Goal: Book appointment/travel/reservation

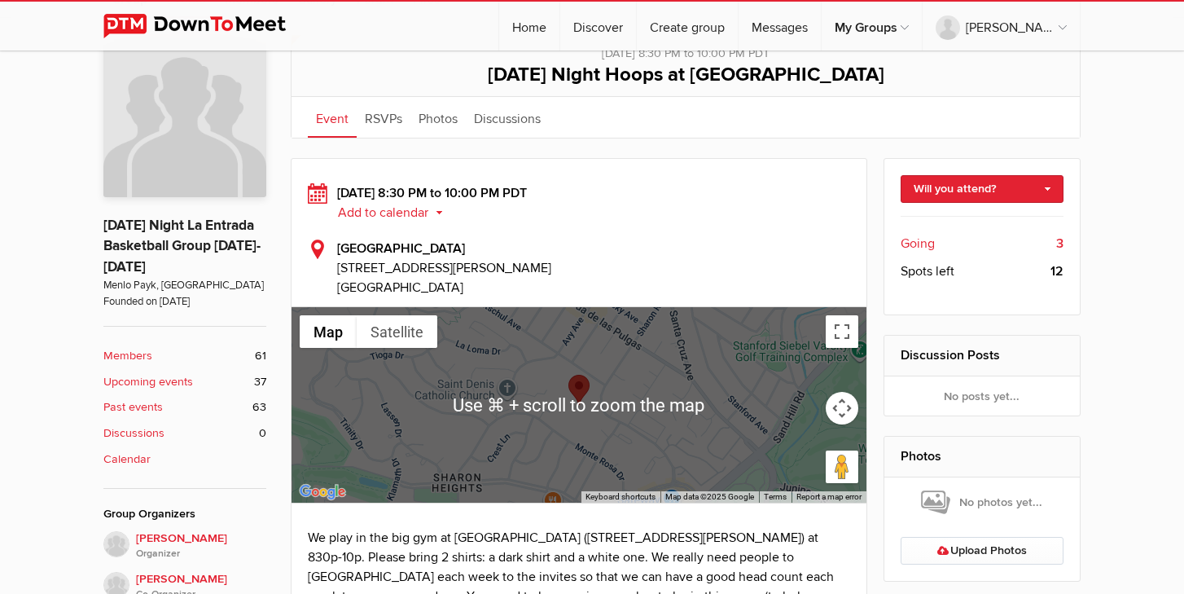
scroll to position [371, 0]
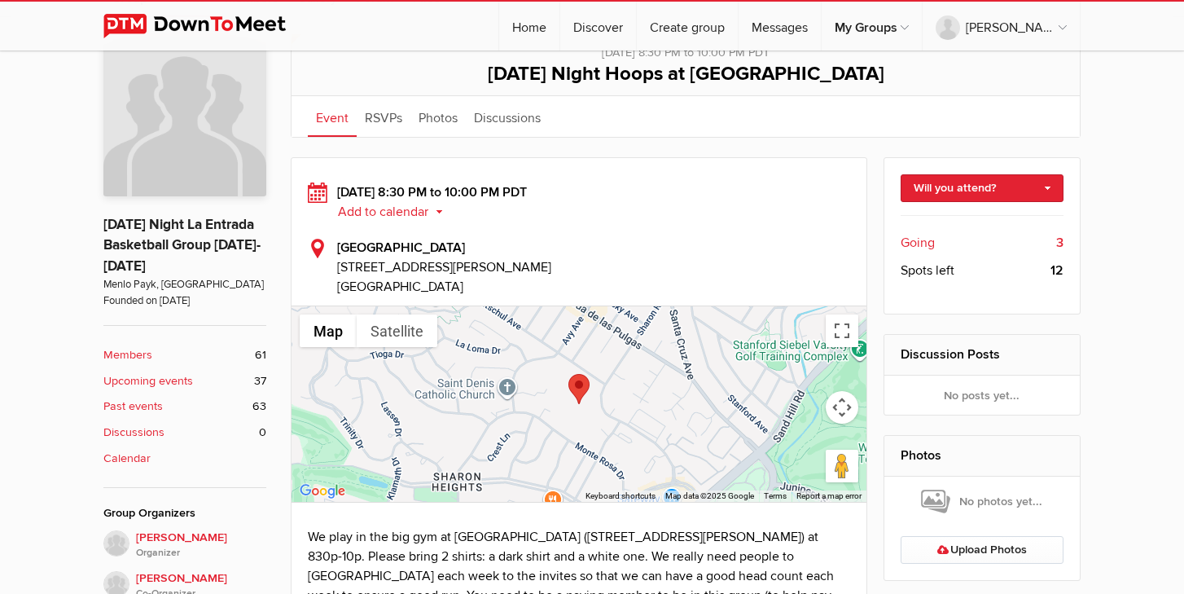
click at [921, 239] on span "Going" at bounding box center [918, 243] width 34 height 20
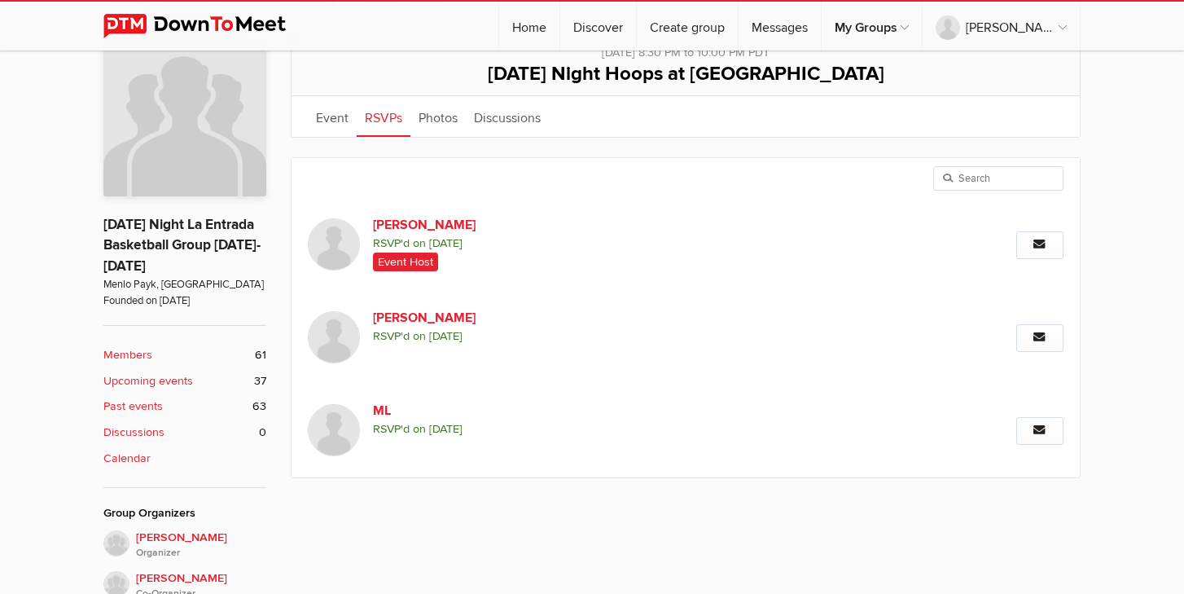
scroll to position [347, 0]
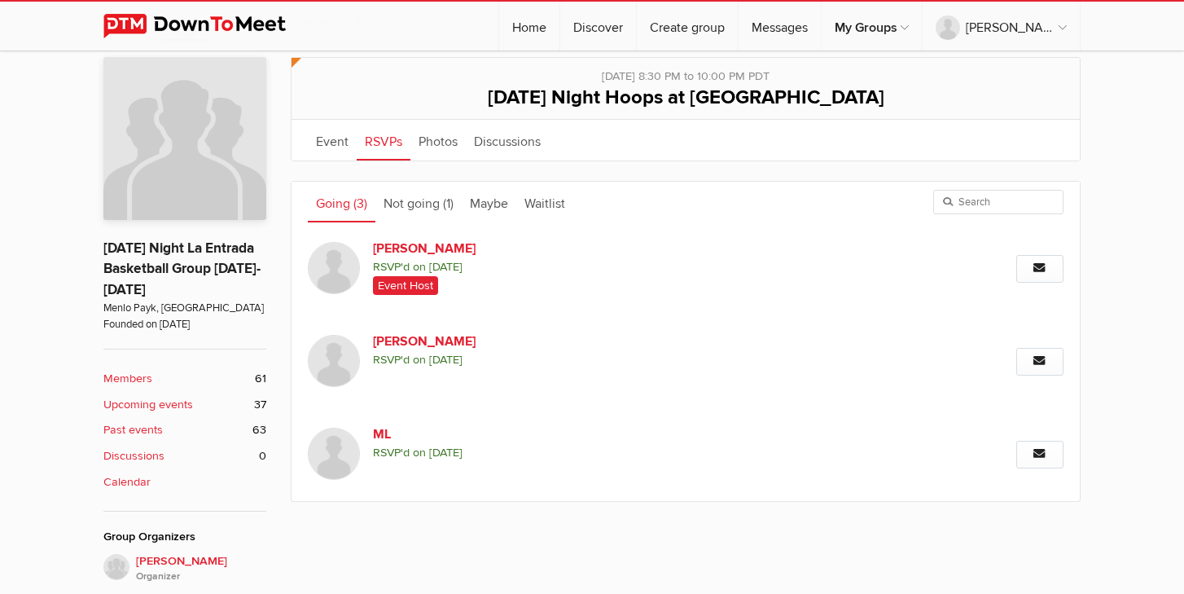
click at [376, 137] on link "RSVPs" at bounding box center [384, 140] width 54 height 41
click at [335, 204] on link "Going (3)" at bounding box center [342, 202] width 68 height 41
click at [331, 143] on link "Event" at bounding box center [332, 140] width 49 height 41
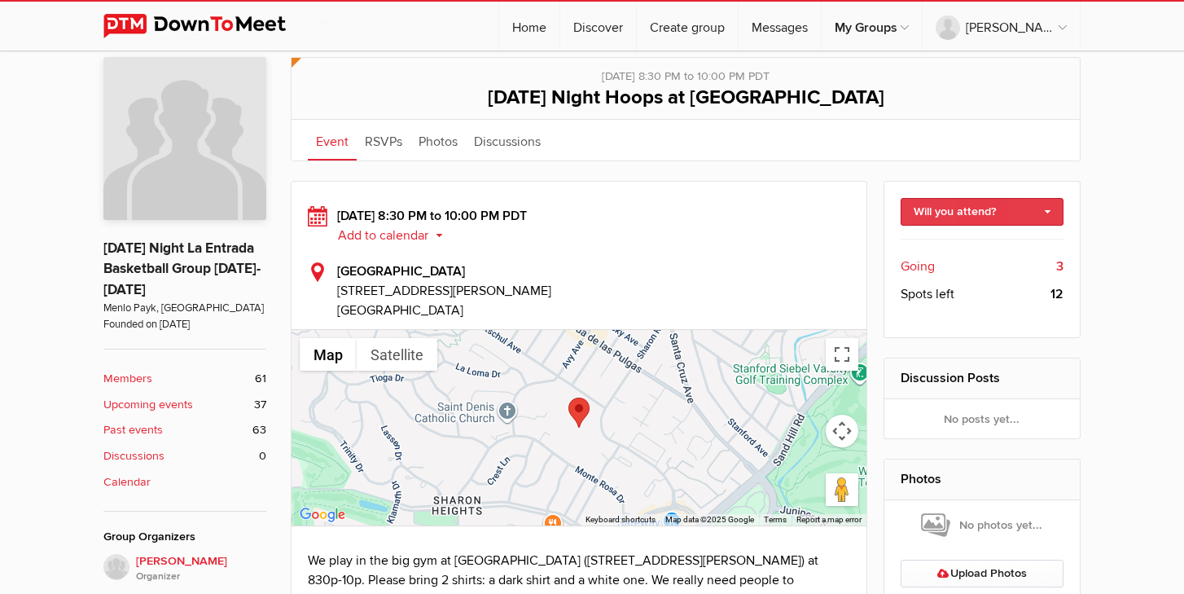
click at [1025, 212] on link "Will you attend?" at bounding box center [983, 212] width 164 height 28
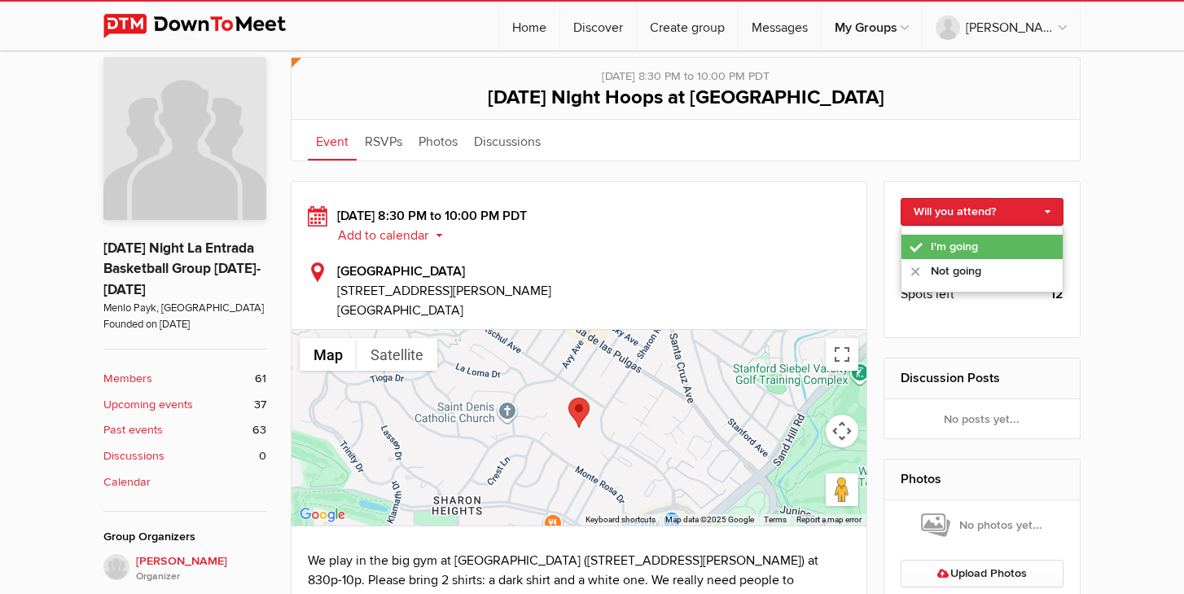
click at [994, 247] on link "I'm going" at bounding box center [983, 247] width 162 height 24
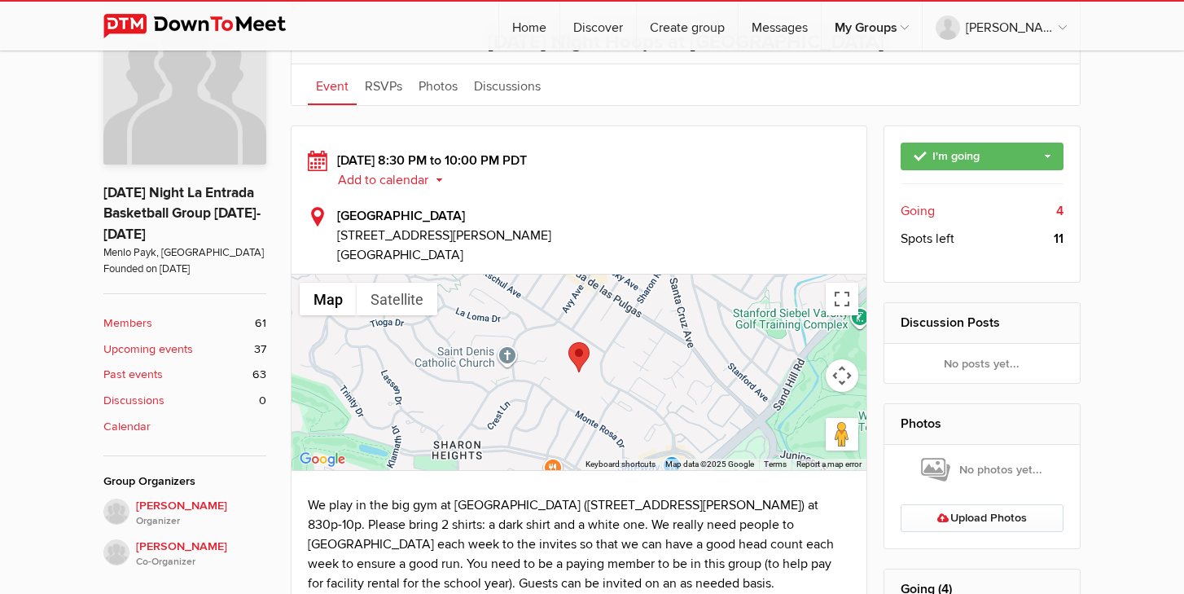
scroll to position [403, 0]
